Goal: Task Accomplishment & Management: Manage account settings

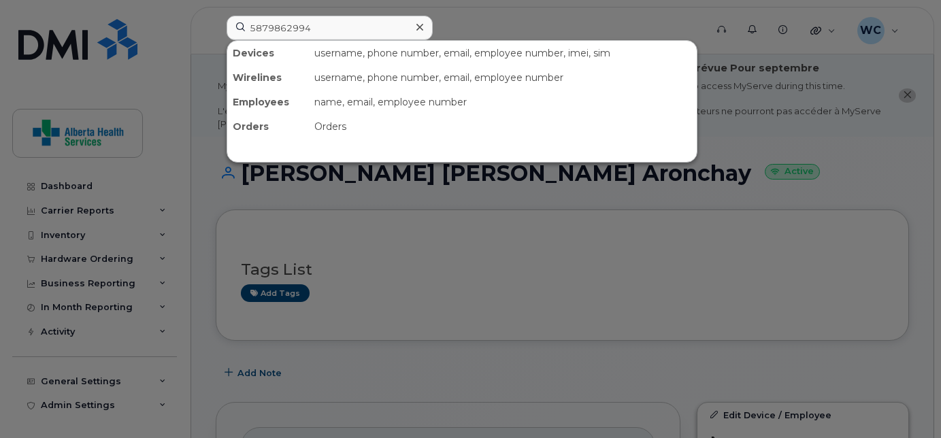
scroll to position [373, 0]
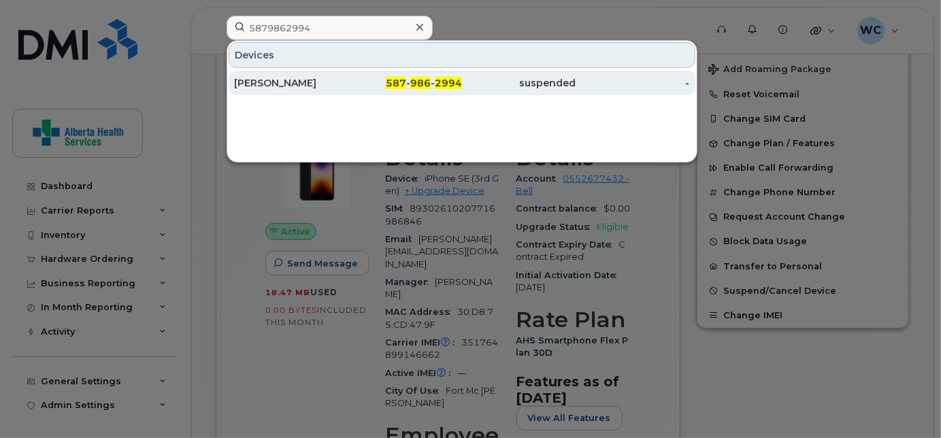
type input "5879862994"
click at [320, 84] on div "[PERSON_NAME]" at bounding box center [291, 83] width 114 height 14
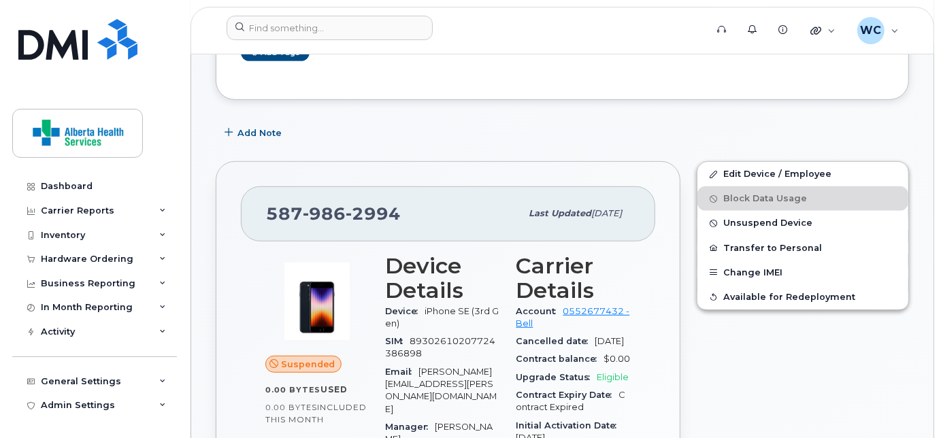
scroll to position [408, 0]
click at [802, 229] on span "Unsuspend Device" at bounding box center [767, 223] width 89 height 10
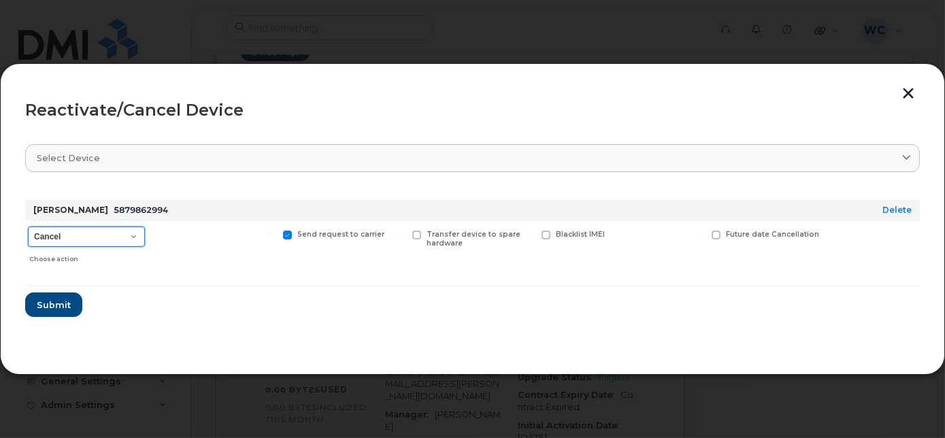
click at [103, 234] on select "Cancel Suspend - Extend Suspension Reactivate" at bounding box center [86, 237] width 117 height 20
select select "[object Object]"
click at [28, 227] on select "Cancel Suspend - Extend Suspension Reactivate" at bounding box center [86, 237] width 117 height 20
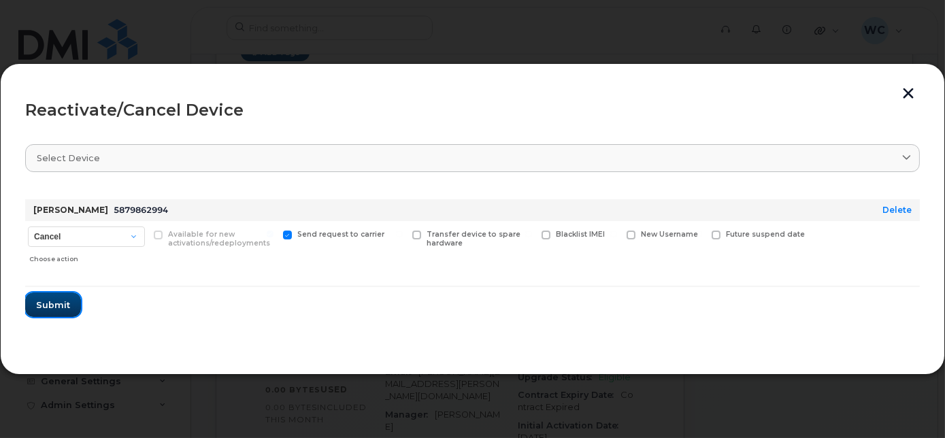
click at [51, 308] on span "Submit" at bounding box center [53, 305] width 34 height 13
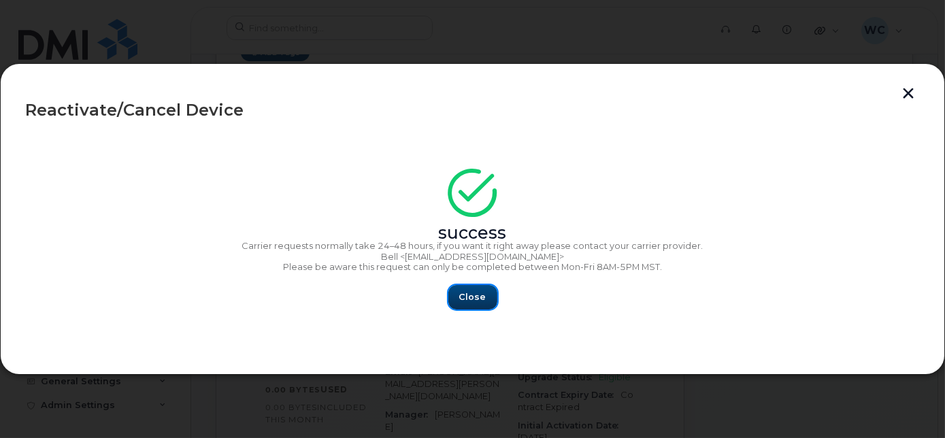
click at [463, 303] on span "Close" at bounding box center [472, 296] width 27 height 13
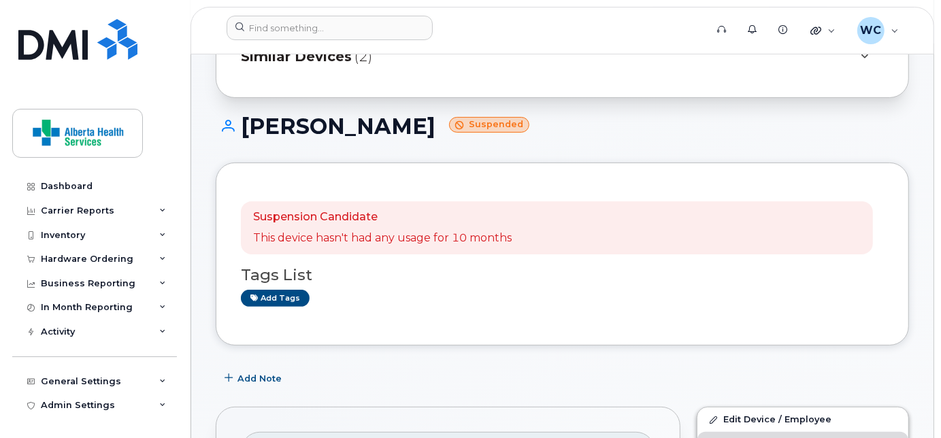
scroll to position [161, 0]
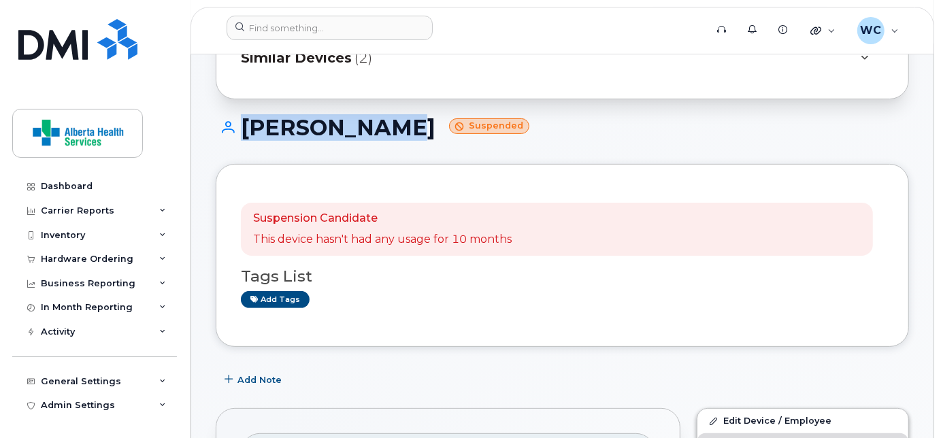
drag, startPoint x: 375, startPoint y: 145, endPoint x: 237, endPoint y: 141, distance: 138.8
click at [237, 139] on h1 "Darcia Enns Suspended" at bounding box center [562, 128] width 693 height 24
copy h1 "[PERSON_NAME]"
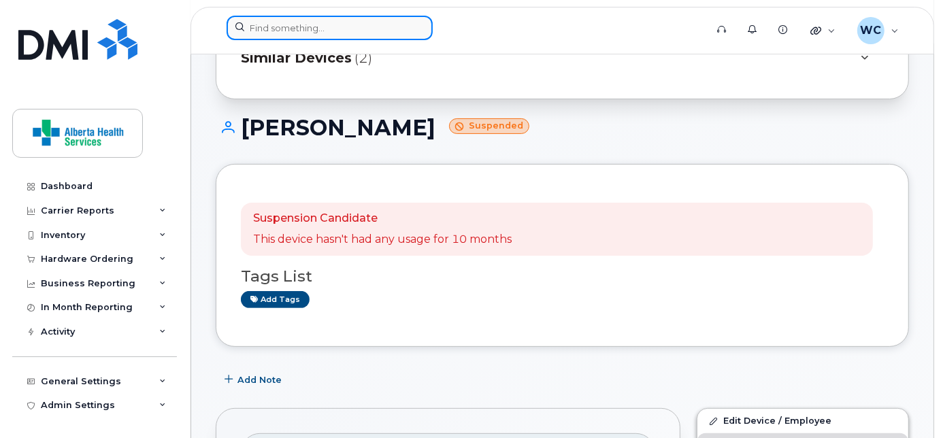
click at [299, 38] on input at bounding box center [330, 28] width 206 height 24
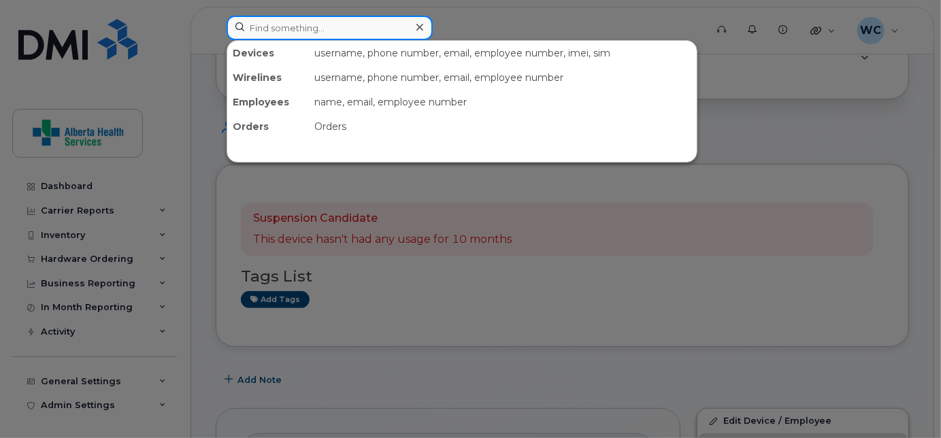
paste input "5872265641"
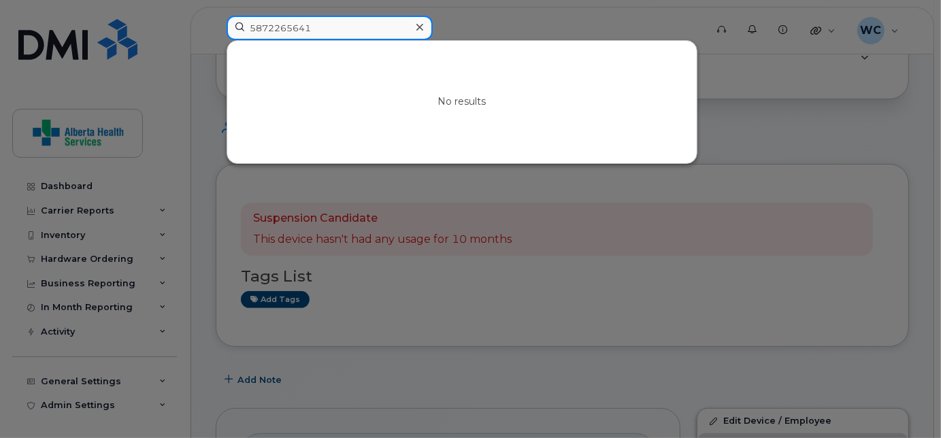
type input "5872265641"
